Goal: Task Accomplishment & Management: Complete application form

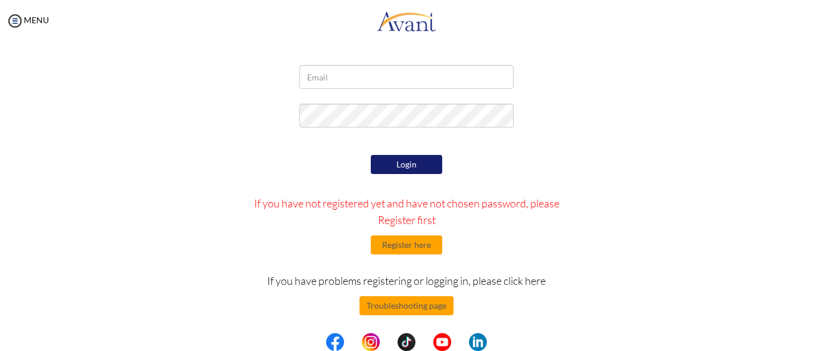
scroll to position [50, 0]
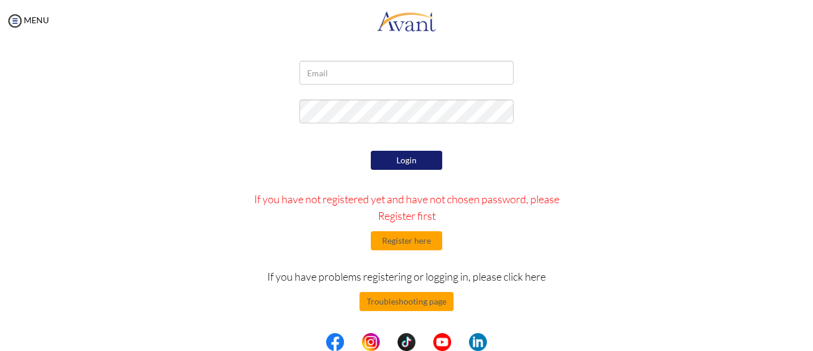
click at [792, 312] on div "My Status What is the next step? We would like you to watch the introductory vi…" at bounding box center [406, 217] width 813 height 351
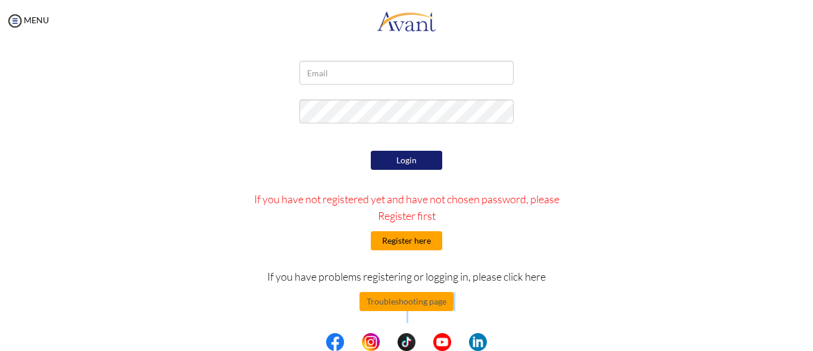
click at [405, 236] on button "Register here" at bounding box center [406, 240] width 71 height 19
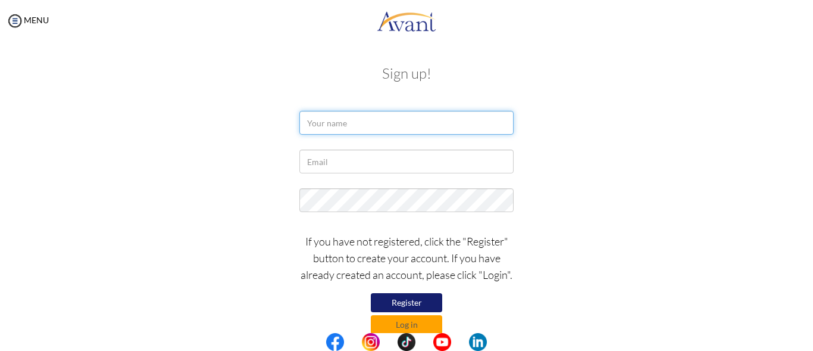
click at [342, 116] on input "text" at bounding box center [406, 123] width 214 height 24
click at [313, 124] on input "[PERSON_NAME]" at bounding box center [406, 123] width 214 height 24
click at [323, 123] on input "fFFFFFFFF" at bounding box center [406, 123] width 214 height 24
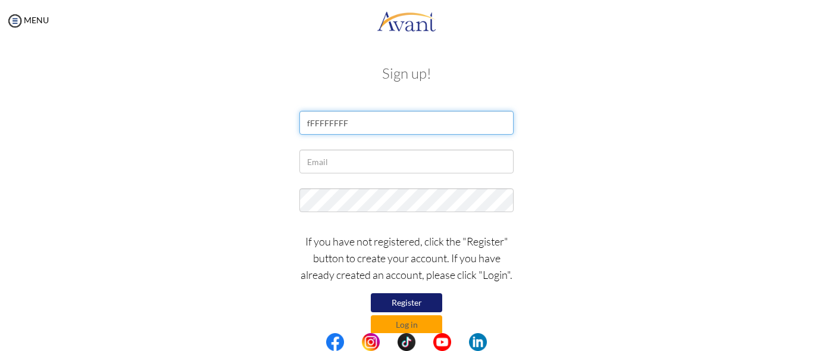
click at [323, 123] on input "fFFFFFFFF" at bounding box center [406, 123] width 214 height 24
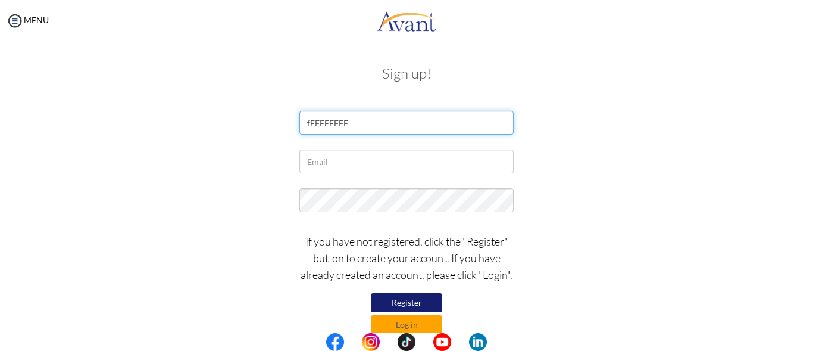
click at [327, 126] on input "fFFFFFFFF" at bounding box center [406, 123] width 214 height 24
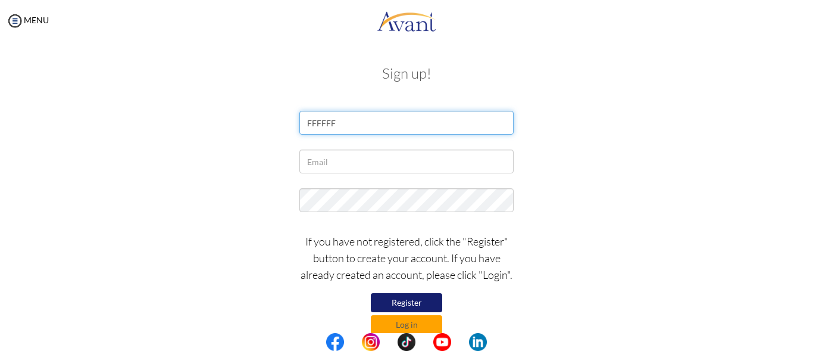
type input "FFFFFF"
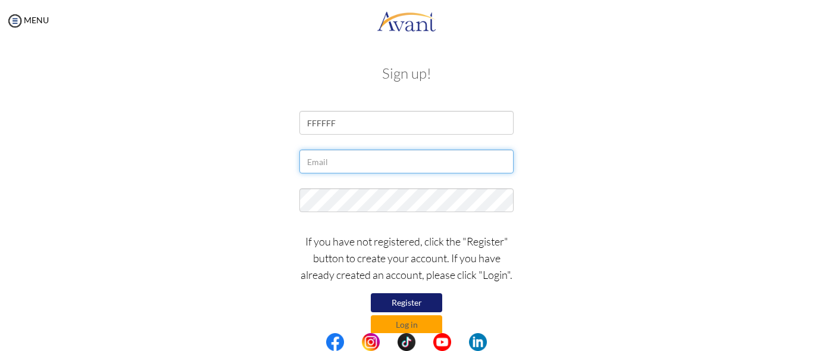
click at [314, 155] on input "text" at bounding box center [406, 161] width 214 height 24
type input "[EMAIL_ADDRESS][DOMAIN_NAME]"
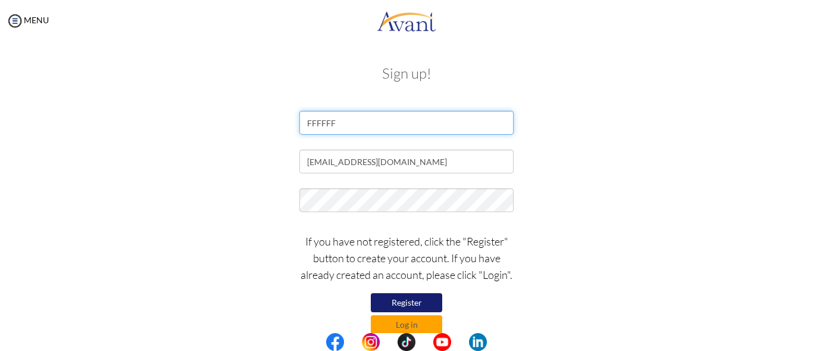
click at [344, 129] on input "FFFFFF" at bounding box center [406, 123] width 214 height 24
type input "[PERSON_NAME]"
click at [388, 298] on button "Register" at bounding box center [406, 302] width 71 height 19
click at [682, 282] on div "If you have not registered, click the "Register" button to create your account.…" at bounding box center [406, 280] width 697 height 107
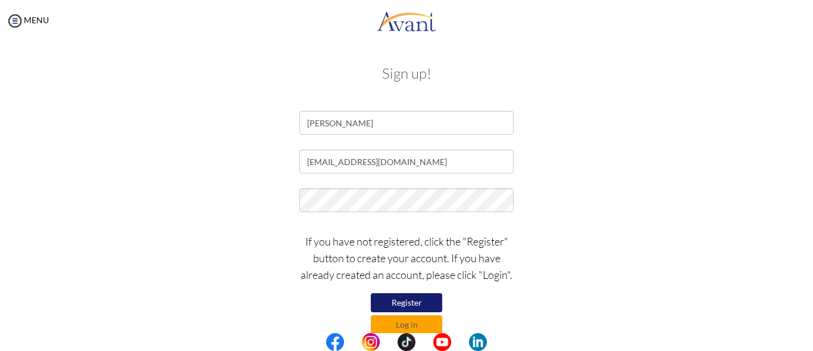
click at [682, 282] on div "If you have not registered, click the "Register" button to create your account.…" at bounding box center [406, 280] width 697 height 107
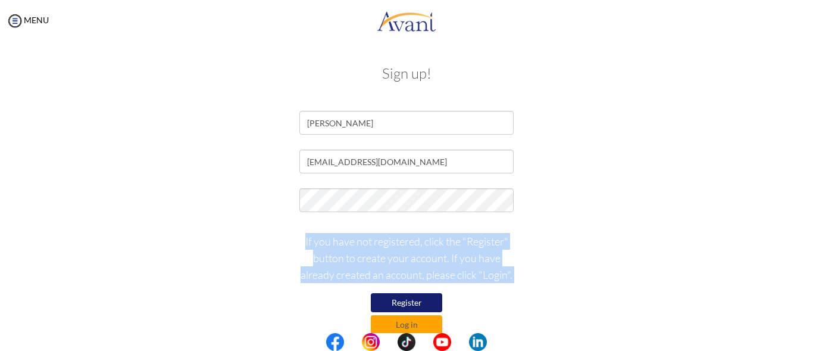
click at [682, 282] on div "If you have not registered, click the "Register" button to create your account.…" at bounding box center [406, 280] width 697 height 107
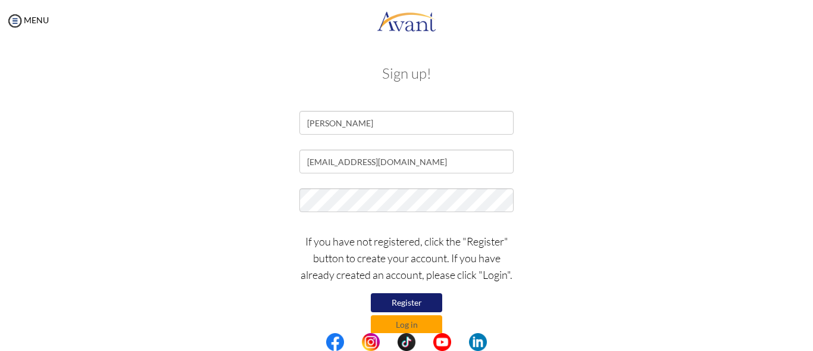
click at [682, 282] on div "If you have not registered, click the "Register" button to create your account.…" at bounding box center [406, 280] width 697 height 107
click at [387, 325] on button "Log in" at bounding box center [406, 324] width 71 height 19
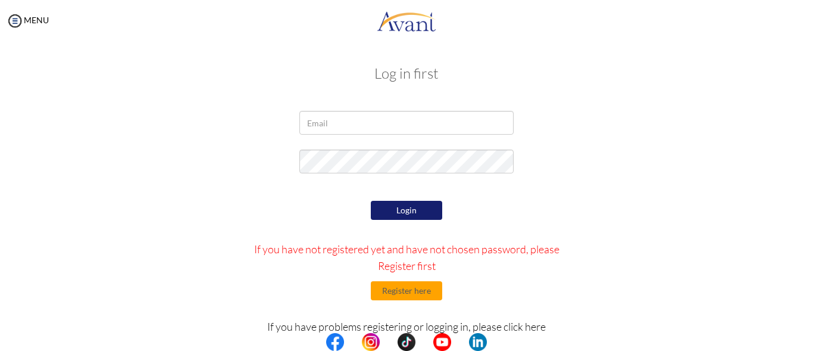
click at [813, 335] on center at bounding box center [406, 342] width 813 height 18
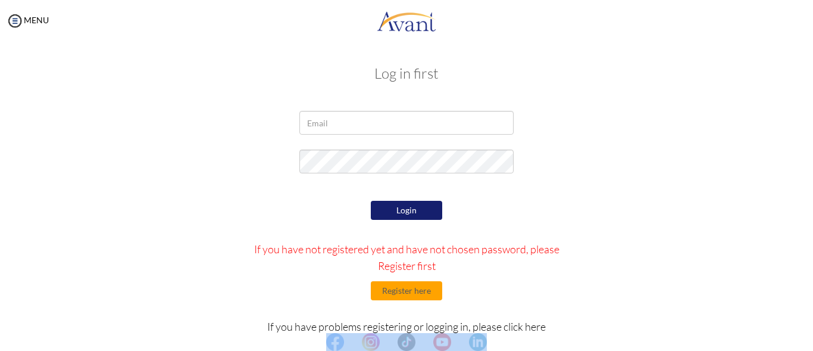
click at [813, 335] on center at bounding box center [406, 342] width 813 height 18
click at [796, 269] on div "My Status What is the next step? We would like you to watch the introductory vi…" at bounding box center [406, 217] width 813 height 351
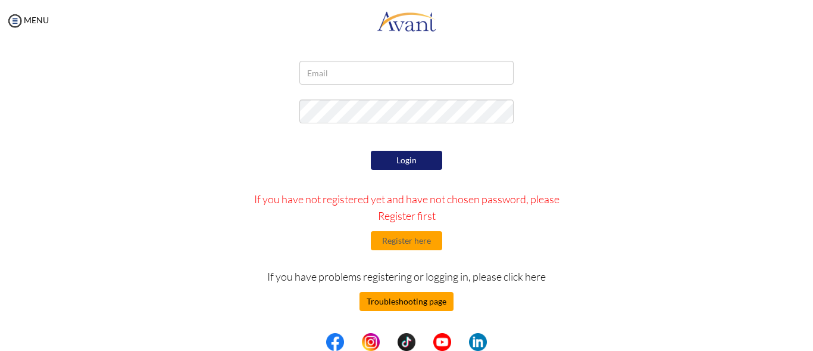
click at [429, 302] on button "Troubleshooting page" at bounding box center [407, 301] width 94 height 19
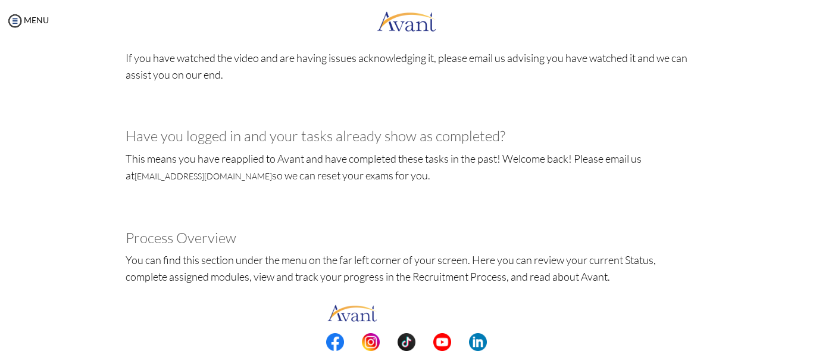
scroll to position [1228, 0]
